Goal: Transaction & Acquisition: Purchase product/service

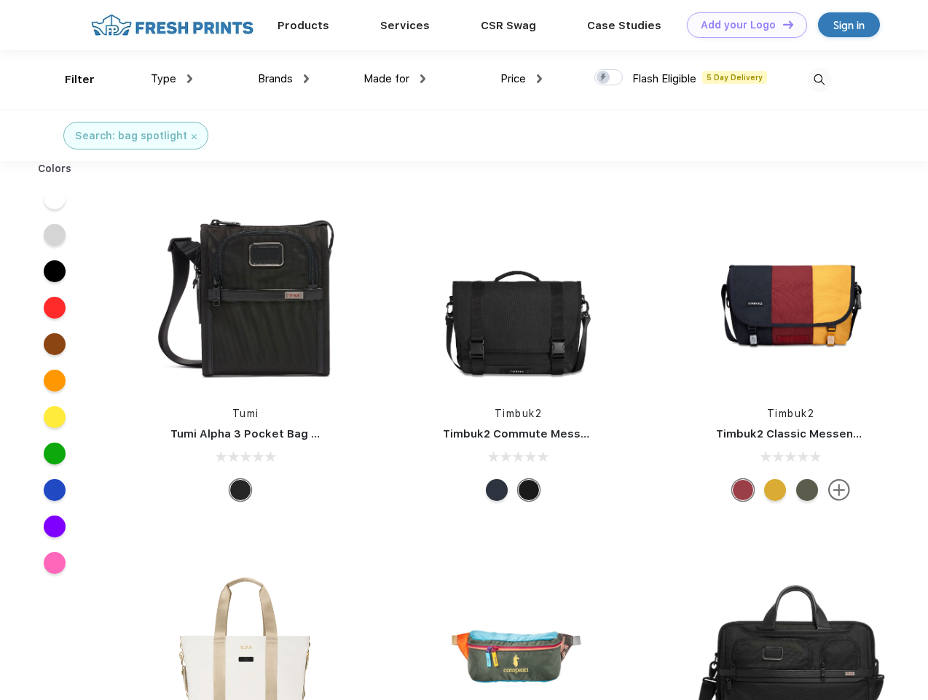
click at [742, 25] on link "Add your Logo Design Tool" at bounding box center [747, 25] width 120 height 26
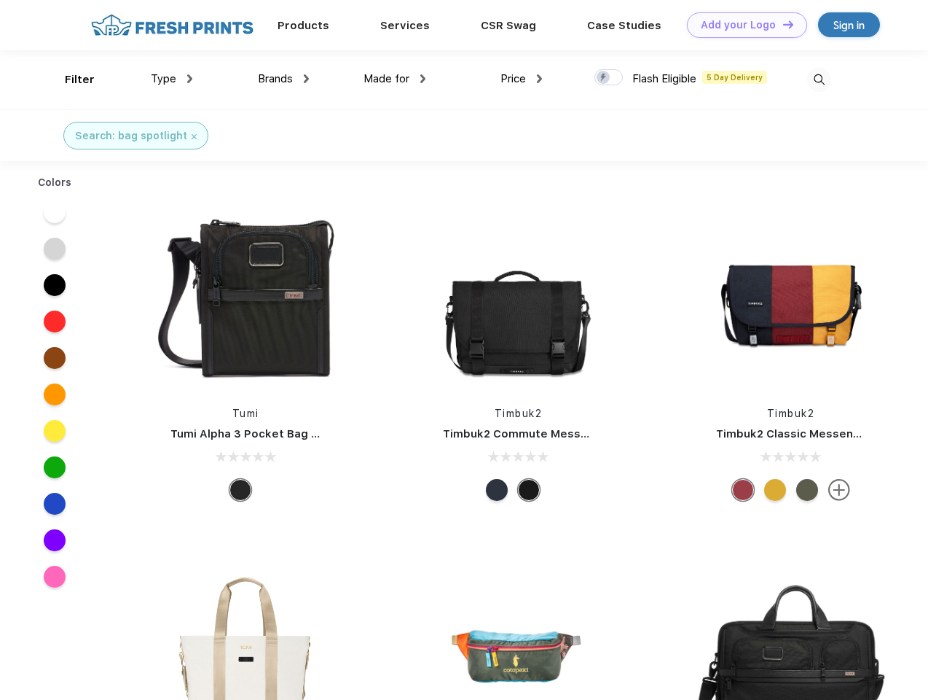
click at [0, 0] on div "Design Tool" at bounding box center [0, 0] width 0 height 0
click at [782, 24] on link "Add your Logo Design Tool" at bounding box center [747, 25] width 120 height 26
click at [70, 79] on div "Filter" at bounding box center [80, 79] width 30 height 17
click at [172, 79] on span "Type" at bounding box center [164, 78] width 26 height 13
click at [283, 79] on span "Brands" at bounding box center [275, 78] width 35 height 13
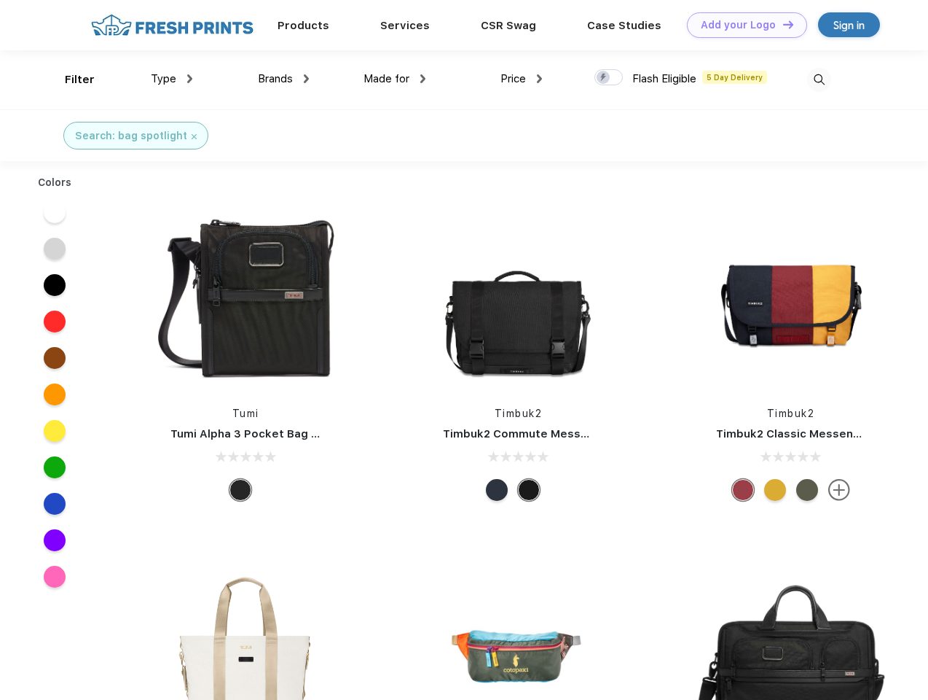
click at [395, 79] on span "Made for" at bounding box center [387, 78] width 46 height 13
click at [522, 79] on span "Price" at bounding box center [514, 78] width 26 height 13
click at [609, 78] on div at bounding box center [609, 77] width 28 height 16
click at [604, 78] on input "checkbox" at bounding box center [599, 73] width 9 height 9
click at [819, 79] on img at bounding box center [819, 80] width 24 height 24
